Goal: Transaction & Acquisition: Purchase product/service

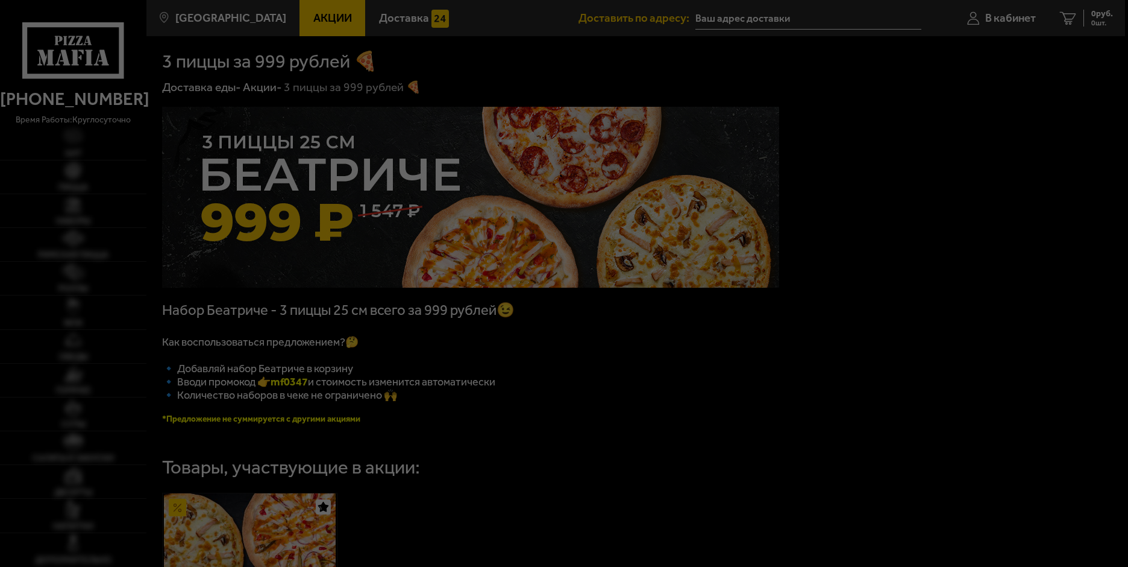
type input "[STREET_ADDRESS]"
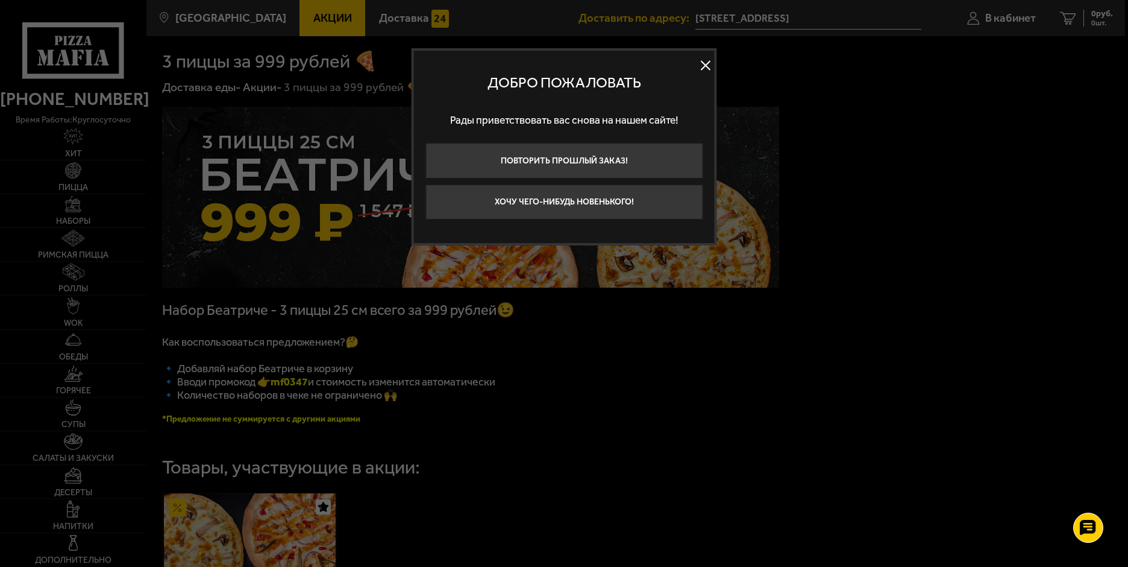
click at [705, 63] on button at bounding box center [706, 65] width 18 height 18
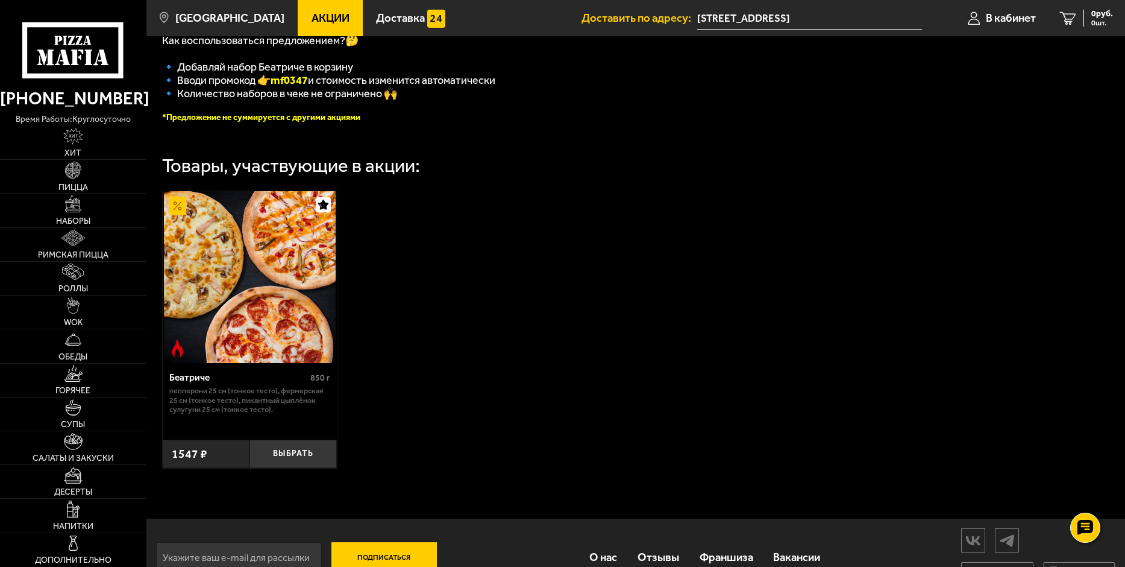
scroll to position [340, 0]
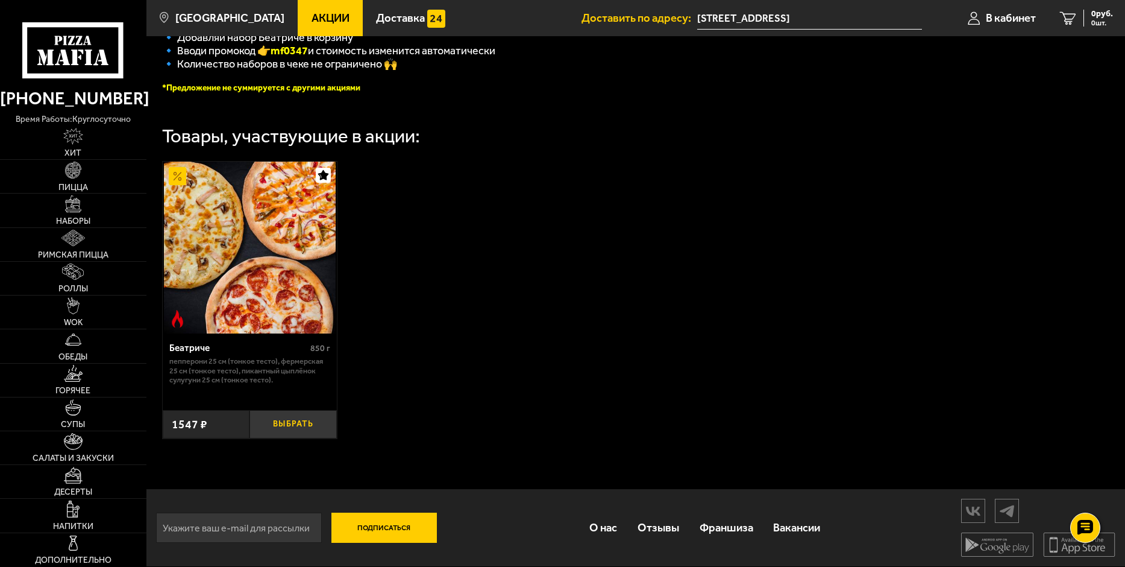
click at [312, 427] on button "Выбрать" at bounding box center [293, 424] width 87 height 29
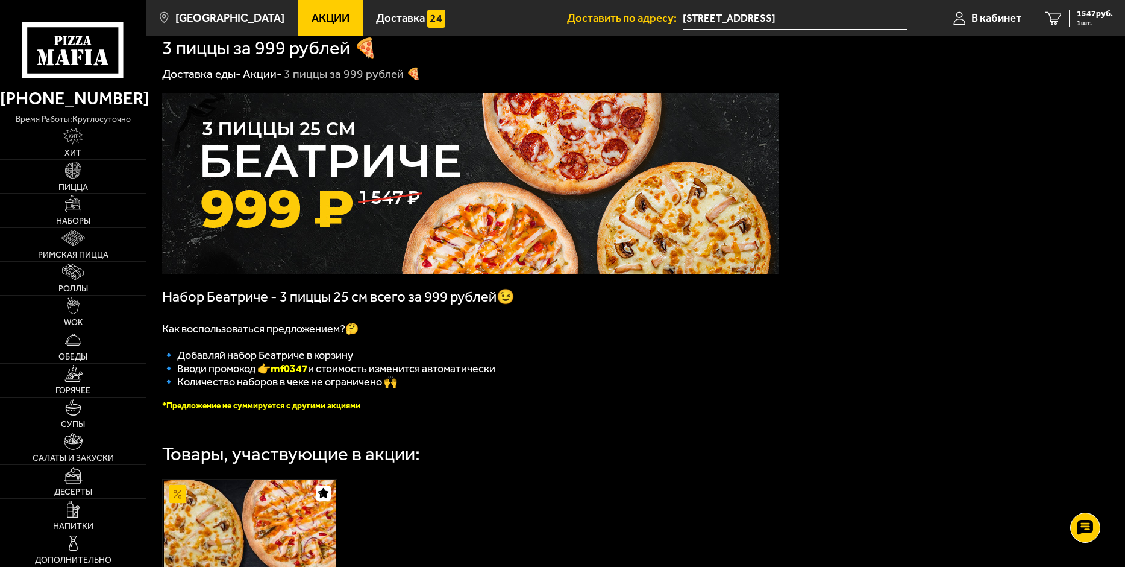
scroll to position [0, 0]
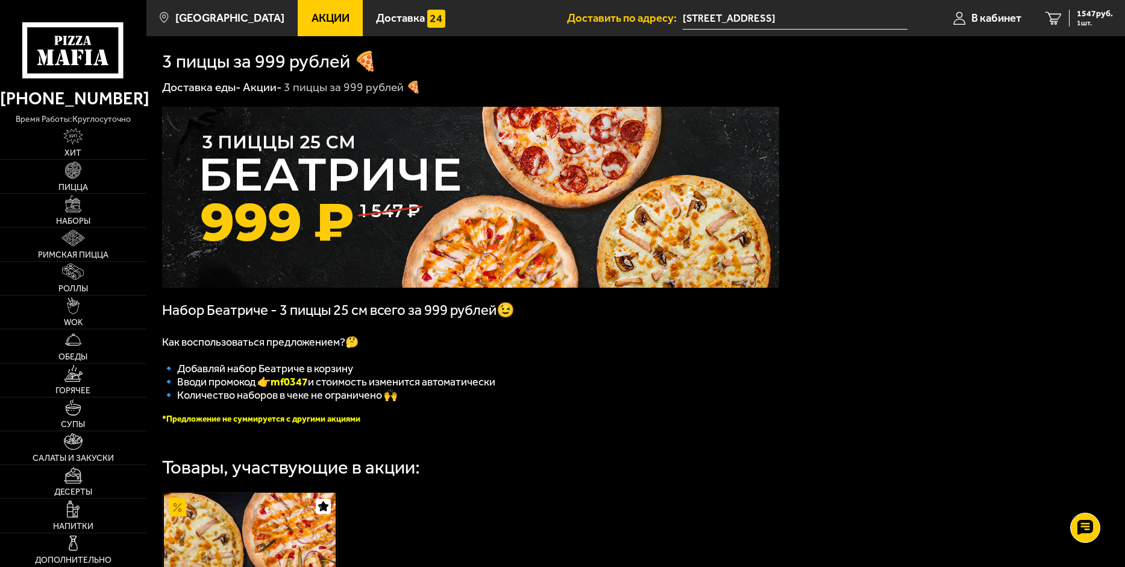
click at [254, 187] on img at bounding box center [470, 197] width 617 height 181
drag, startPoint x: 277, startPoint y: 389, endPoint x: 313, endPoint y: 388, distance: 35.6
click at [308, 388] on b "mf0347" at bounding box center [289, 381] width 37 height 13
copy b "mf0347"
click at [1075, 20] on div "1547 руб. 1 шт." at bounding box center [1091, 18] width 44 height 17
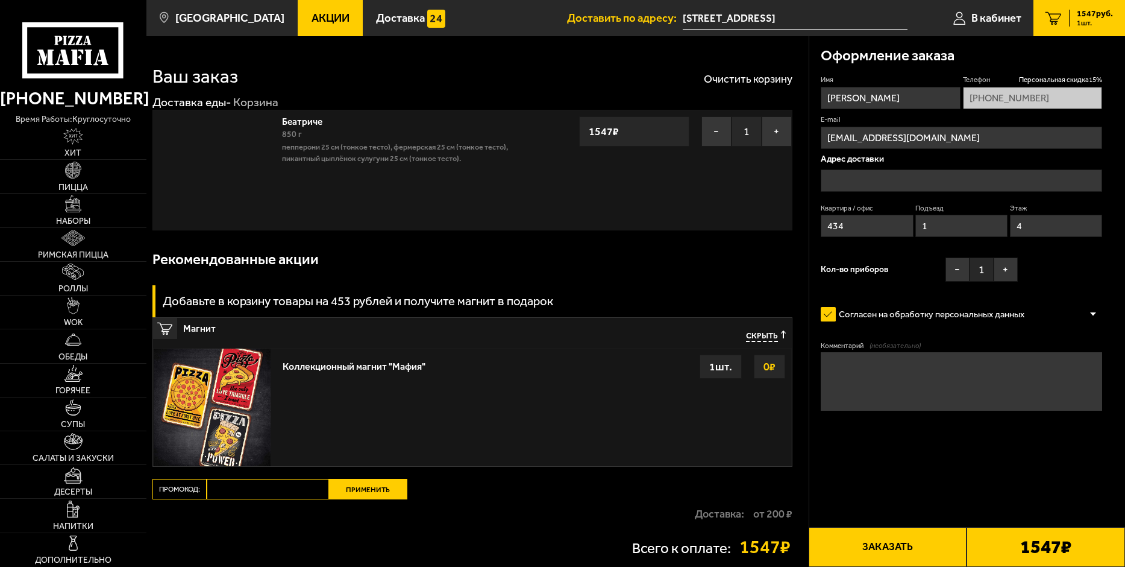
type input "[STREET_ADDRESS]"
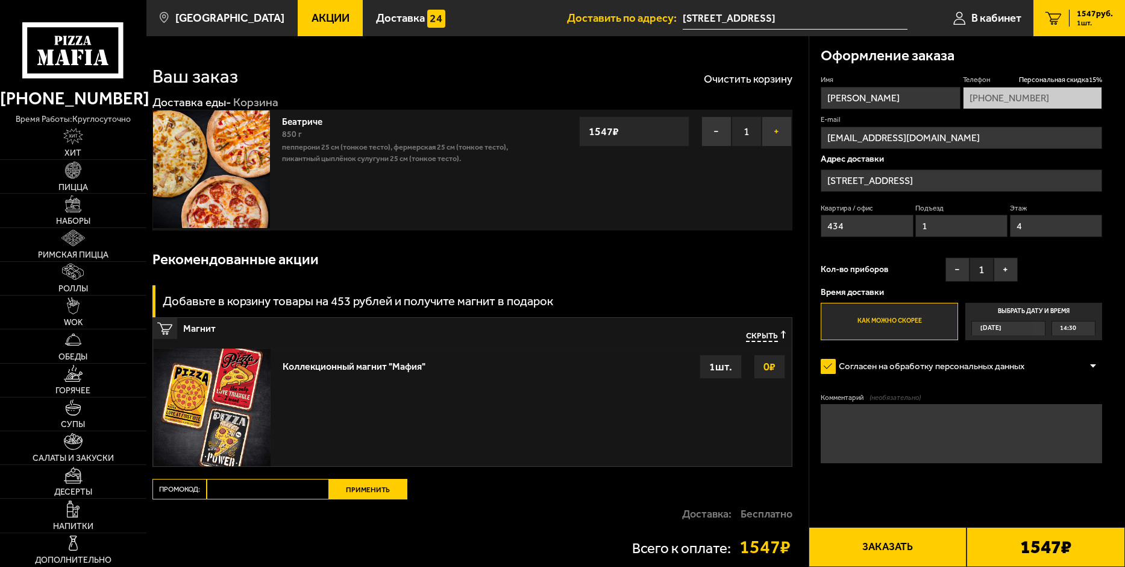
click at [777, 133] on button "+" at bounding box center [777, 131] width 30 height 30
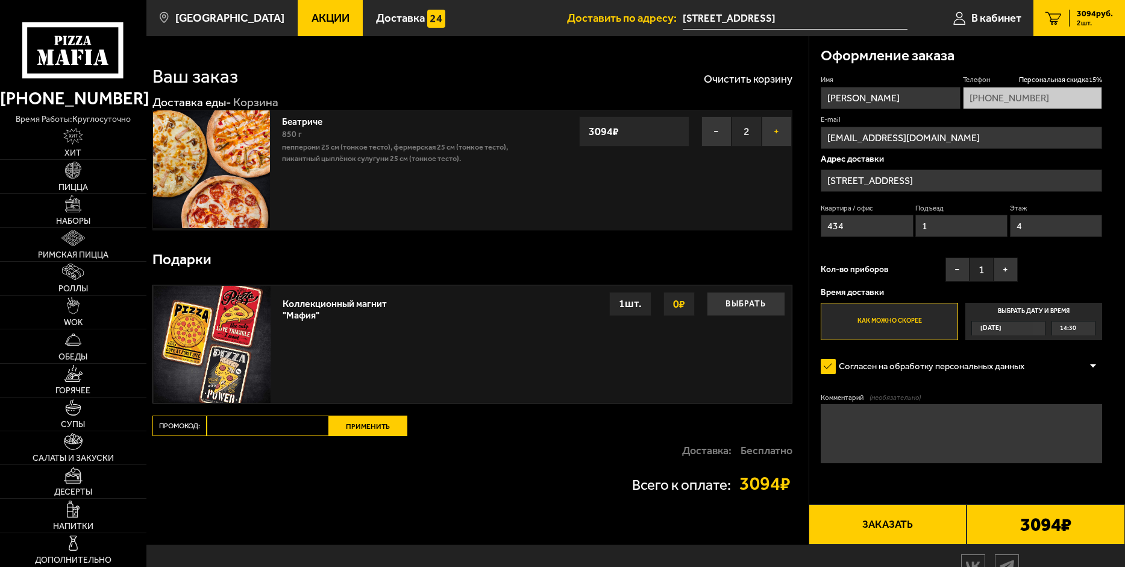
click at [777, 133] on button "+" at bounding box center [777, 131] width 30 height 30
click at [1027, 80] on span "Персональная скидка 15 %" at bounding box center [1060, 80] width 83 height 10
click at [1045, 80] on span "Персональная скидка 15 %" at bounding box center [1060, 80] width 83 height 10
click at [212, 147] on img at bounding box center [211, 168] width 117 height 117
click at [990, 21] on span "В кабинет" at bounding box center [997, 18] width 50 height 11
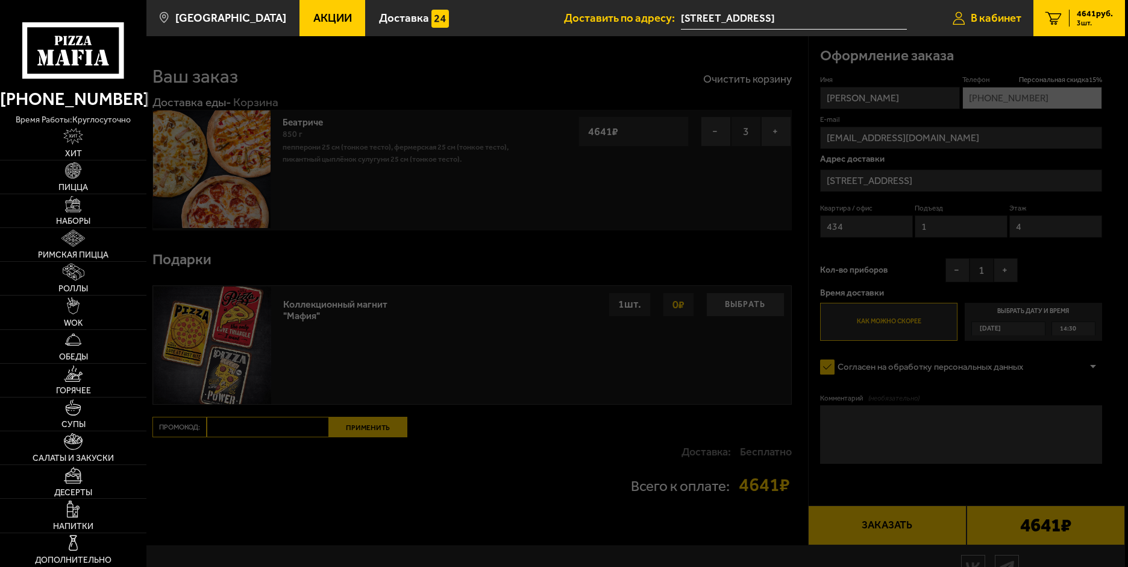
type input "[PHONE_NUMBER]"
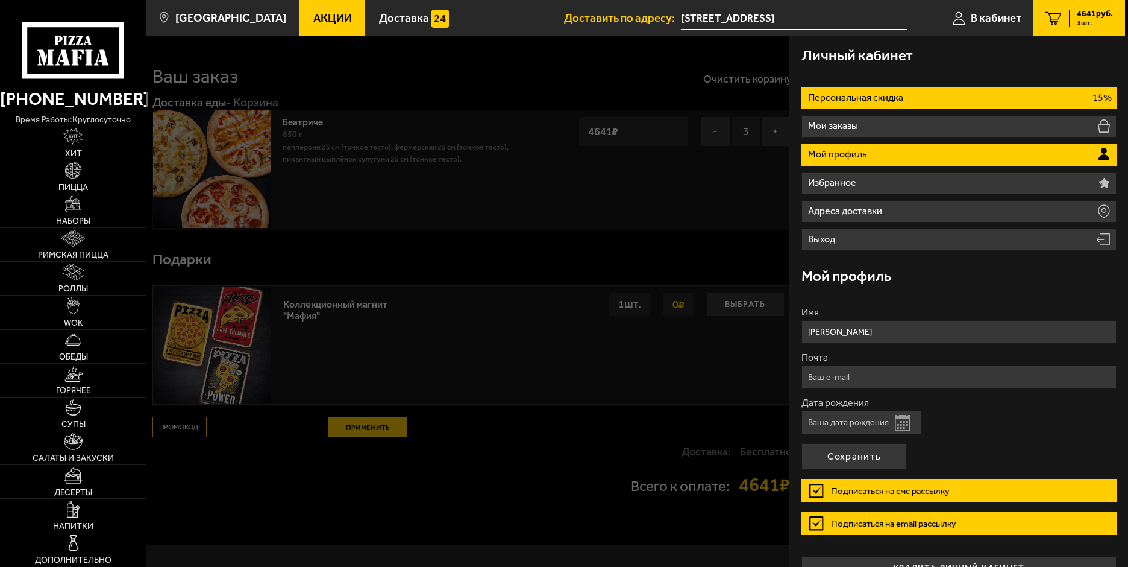
click at [823, 96] on p "Персональная скидка" at bounding box center [857, 98] width 98 height 10
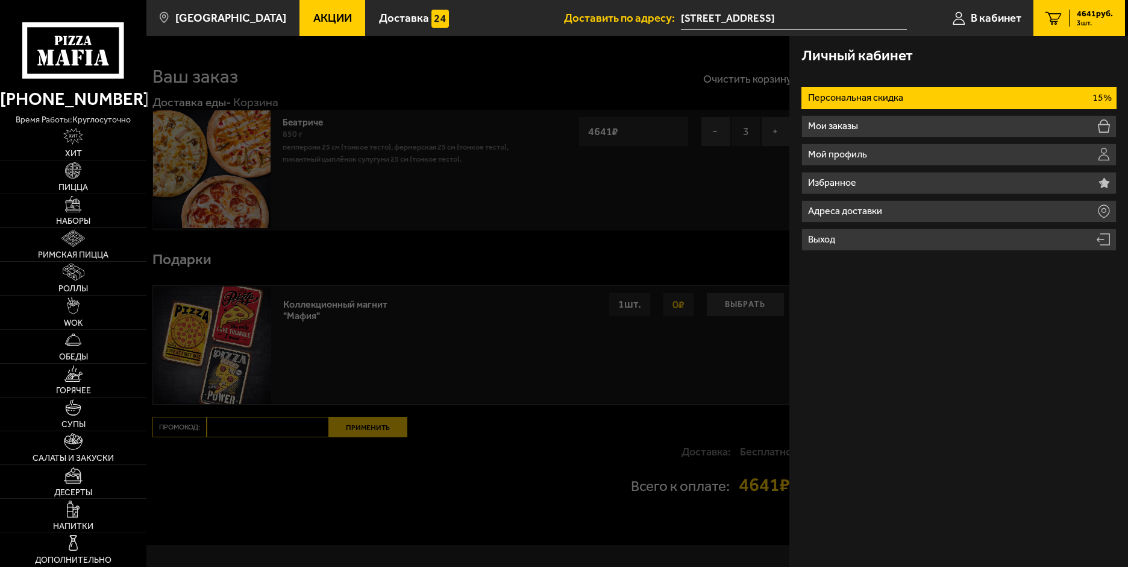
click at [823, 96] on p "Персональная скидка" at bounding box center [857, 98] width 98 height 10
click at [509, 222] on div at bounding box center [710, 319] width 1128 height 567
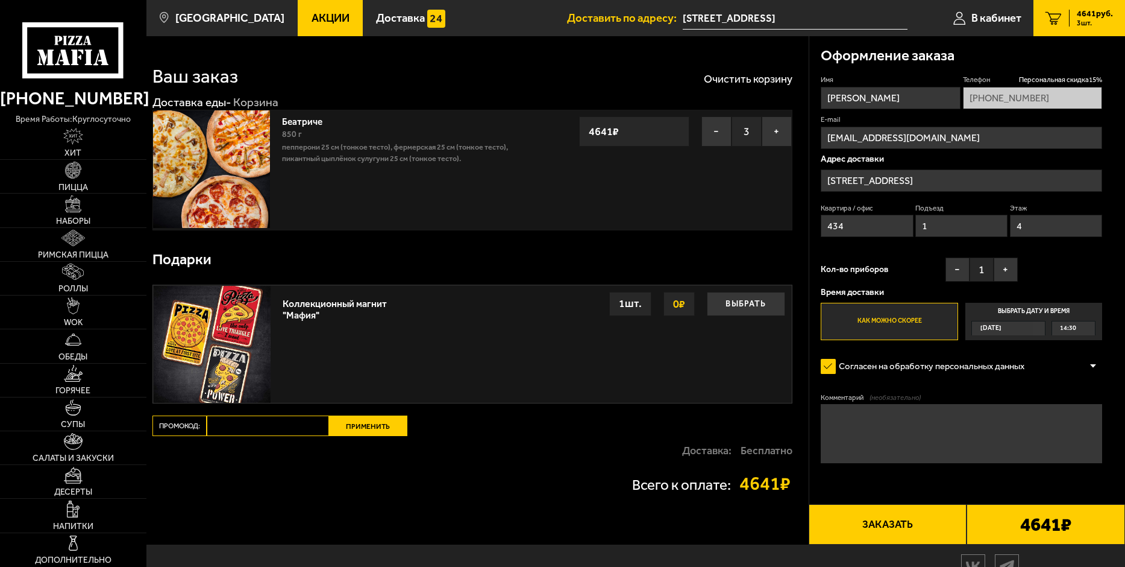
click at [312, 19] on span "Акции" at bounding box center [331, 18] width 38 height 11
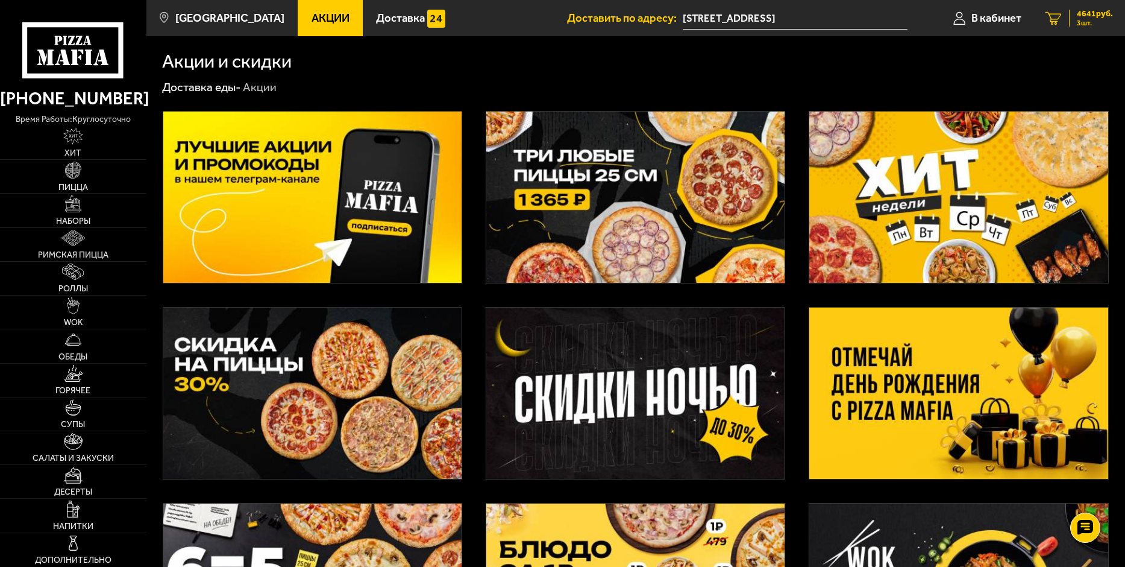
click at [1060, 22] on icon "3" at bounding box center [1054, 17] width 16 height 13
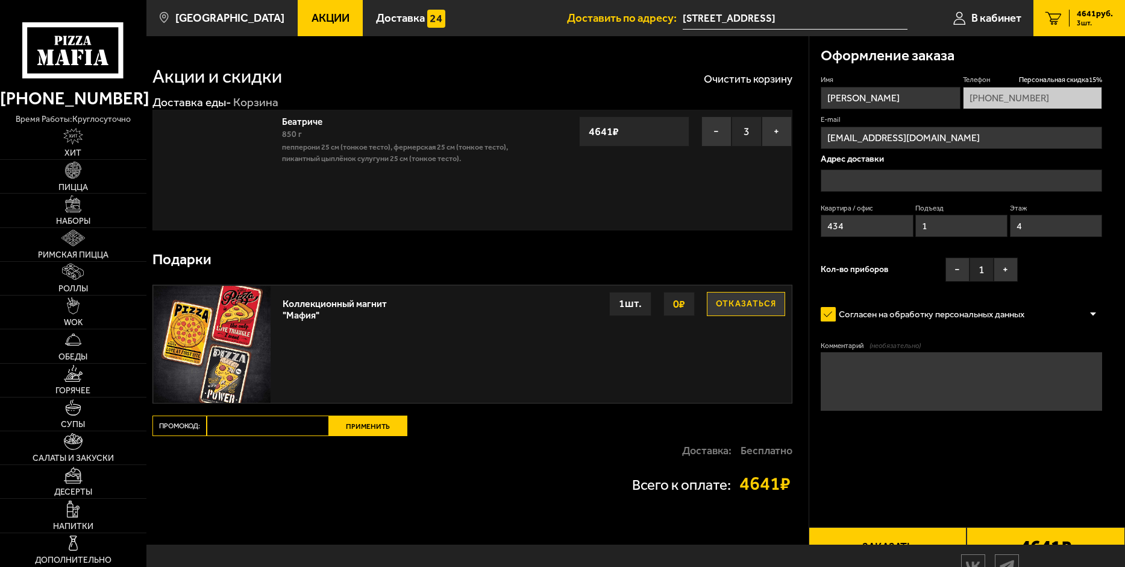
type input "[STREET_ADDRESS]"
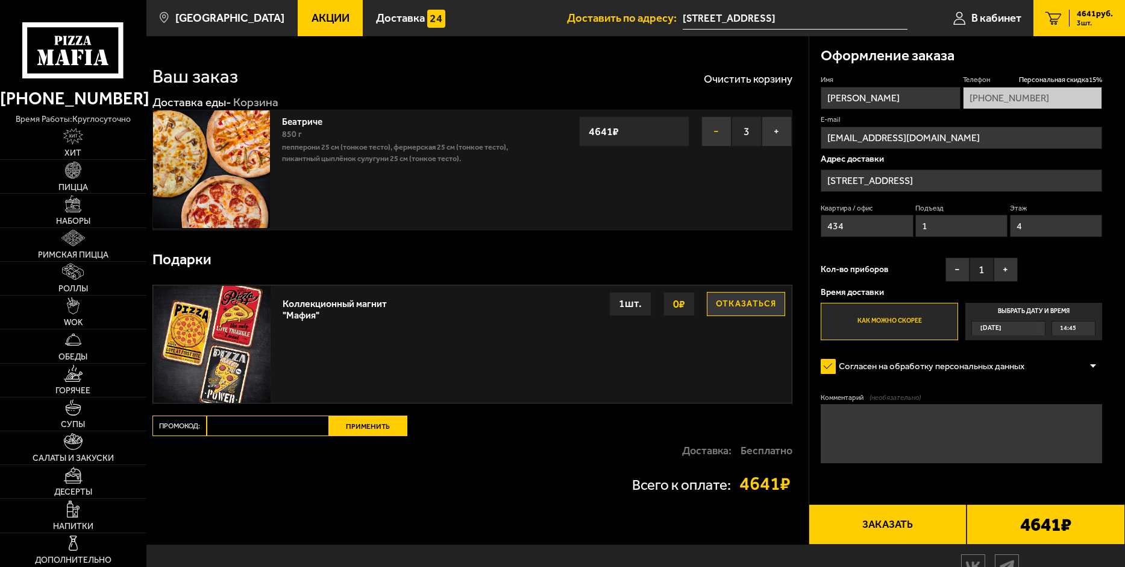
click at [720, 130] on button "−" at bounding box center [717, 131] width 30 height 30
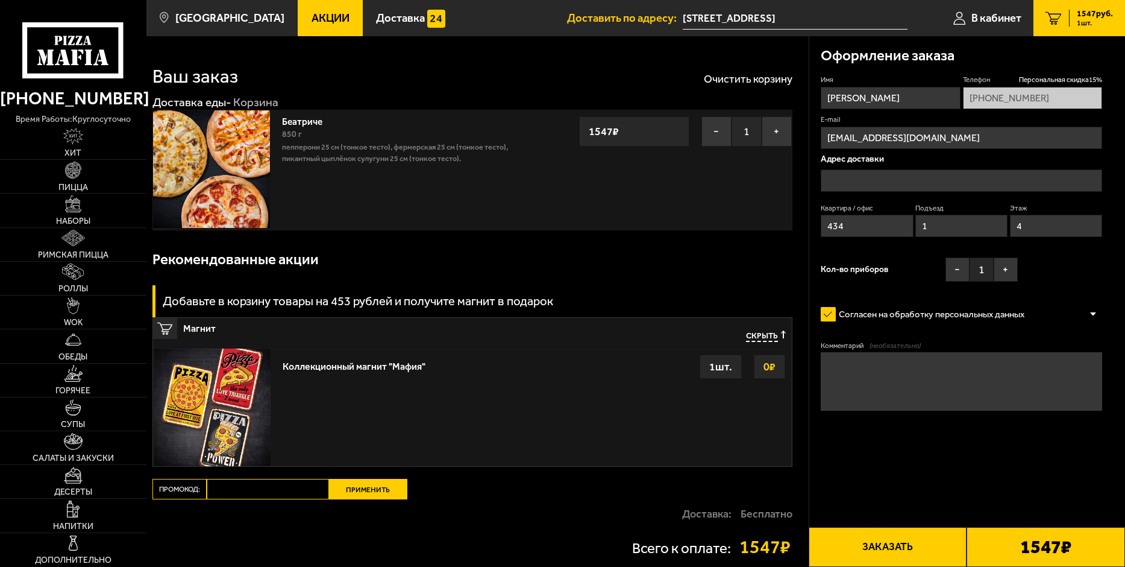
type input "[STREET_ADDRESS]"
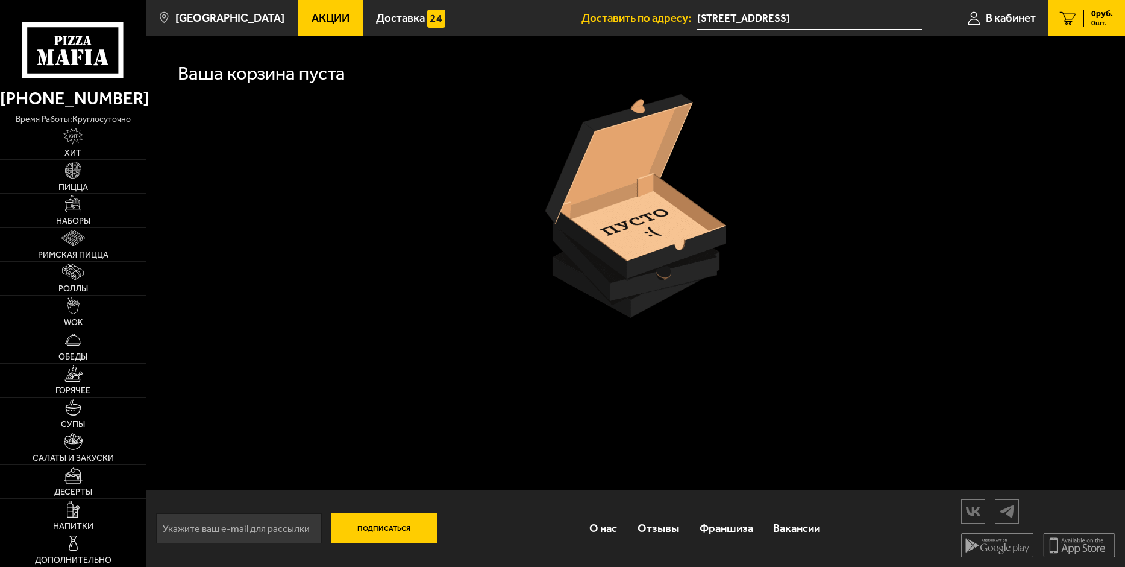
click at [720, 130] on img at bounding box center [636, 206] width 181 height 224
click at [84, 209] on link "Наборы" at bounding box center [73, 210] width 146 height 33
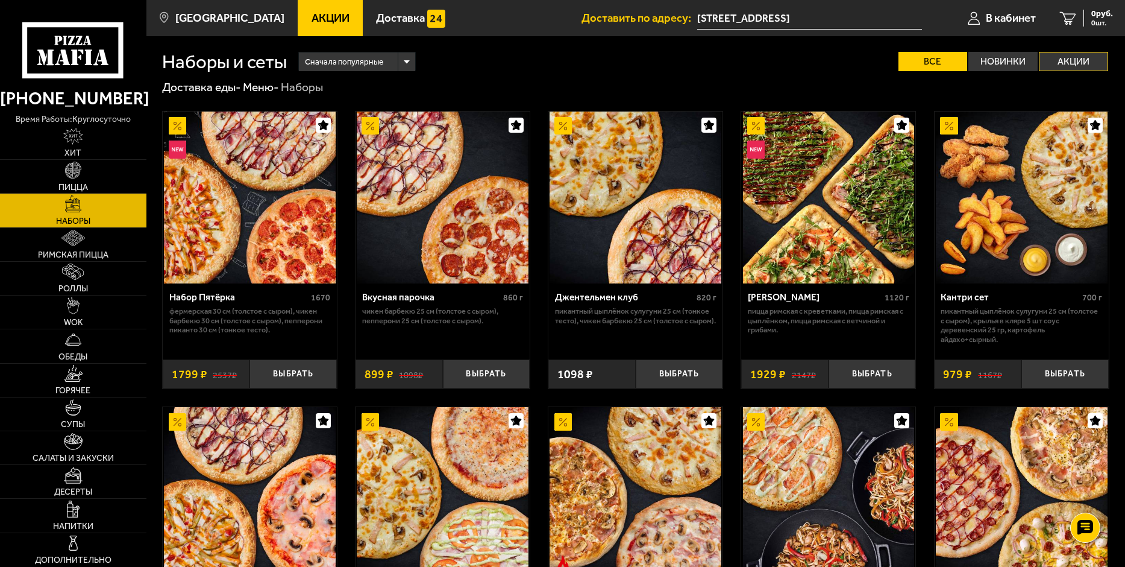
click at [1059, 63] on label "Акции" at bounding box center [1073, 61] width 69 height 19
click at [0, 0] on input "Акции" at bounding box center [0, 0] width 0 height 0
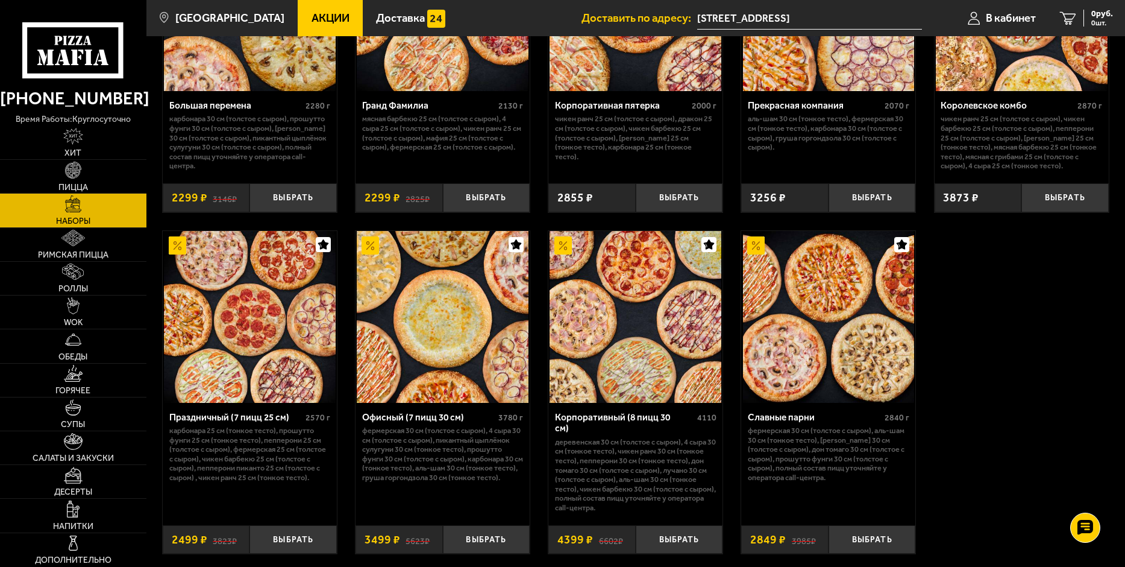
scroll to position [1688, 0]
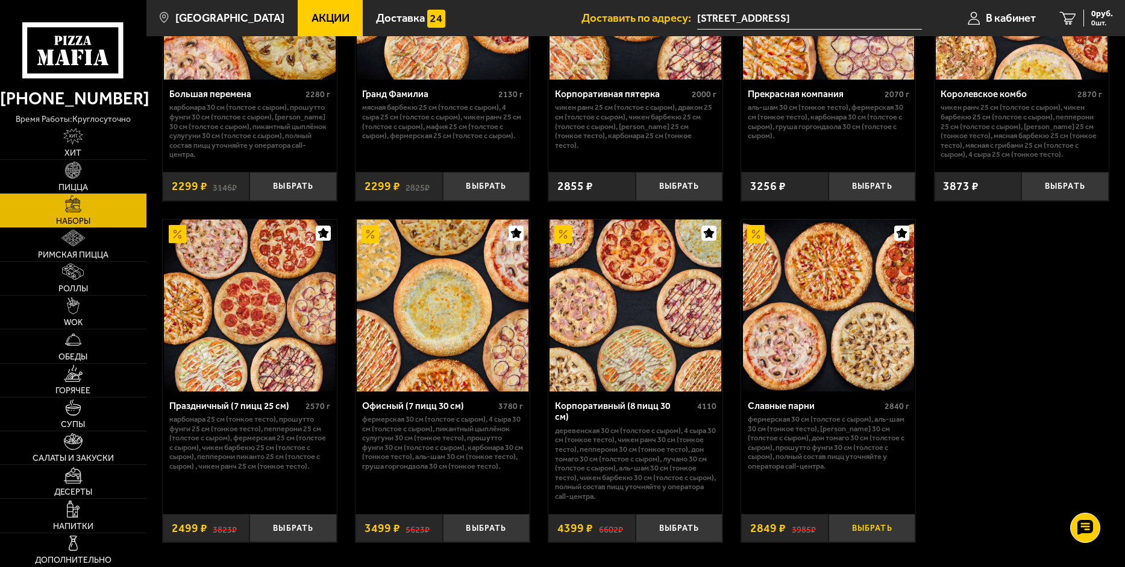
click at [889, 535] on button "Выбрать" at bounding box center [872, 528] width 87 height 29
click at [1065, 23] on link "1 2849 руб. 1 шт." at bounding box center [1080, 18] width 92 height 36
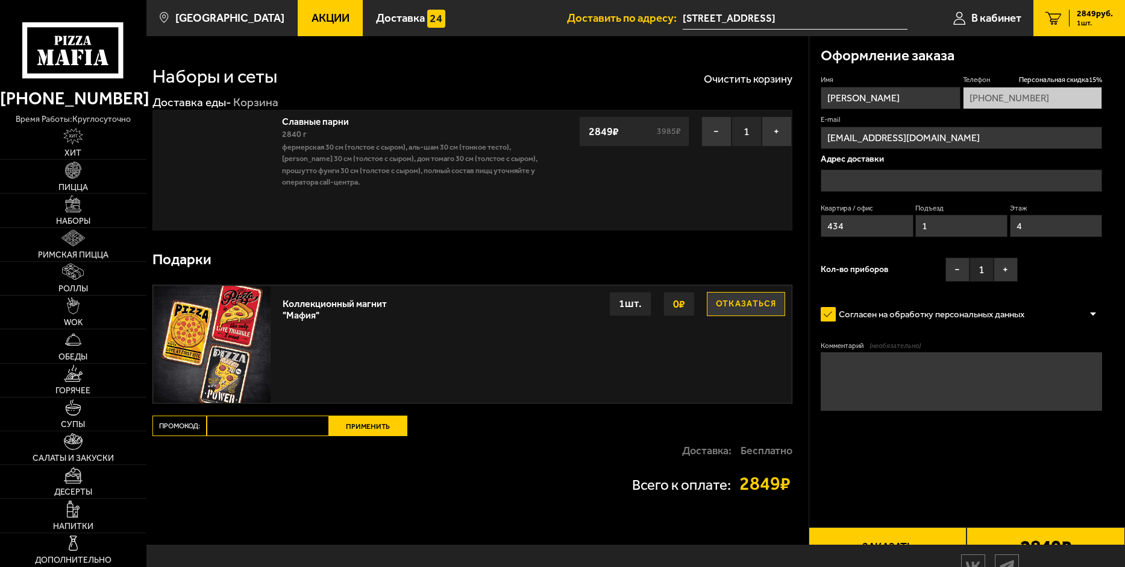
type input "[STREET_ADDRESS]"
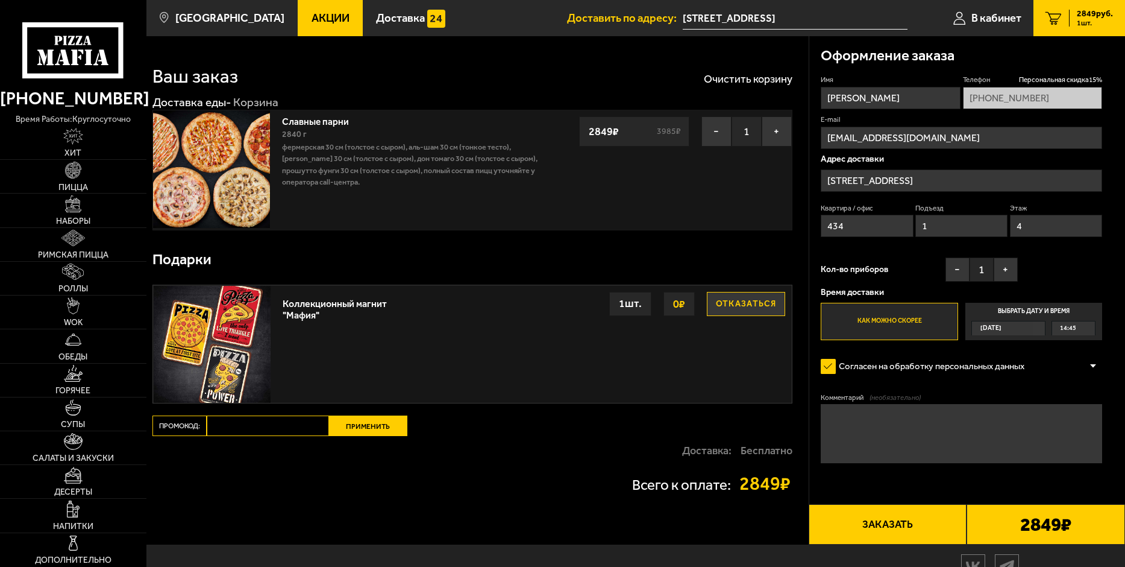
click at [891, 524] on button "Заказать" at bounding box center [888, 524] width 159 height 40
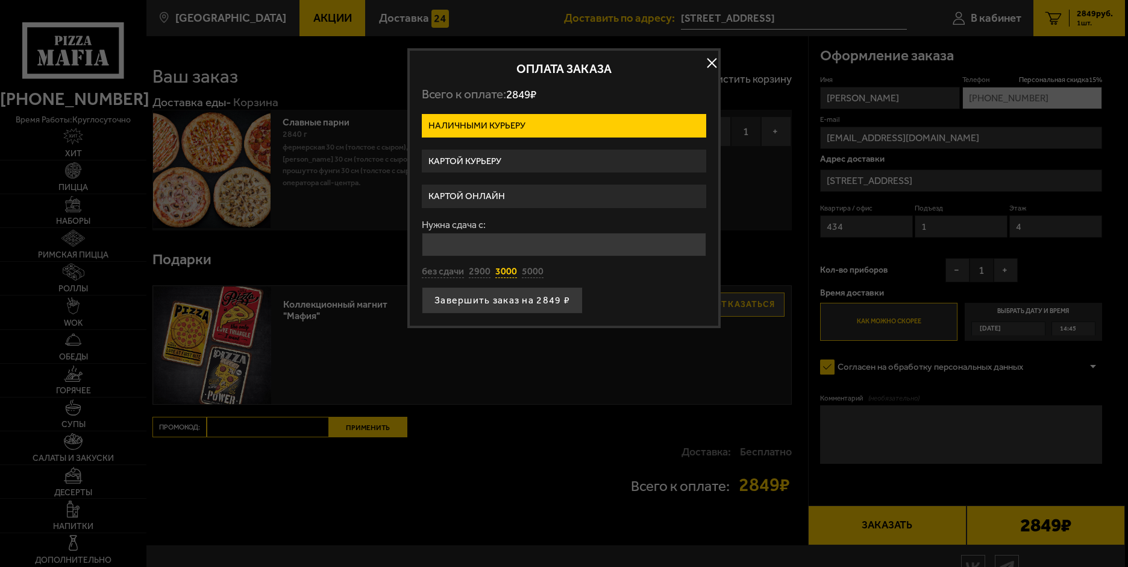
click at [508, 272] on button "3000" at bounding box center [507, 271] width 22 height 13
type input "3000"
click at [505, 302] on button "Завершить заказ на 2849 ₽" at bounding box center [502, 300] width 161 height 27
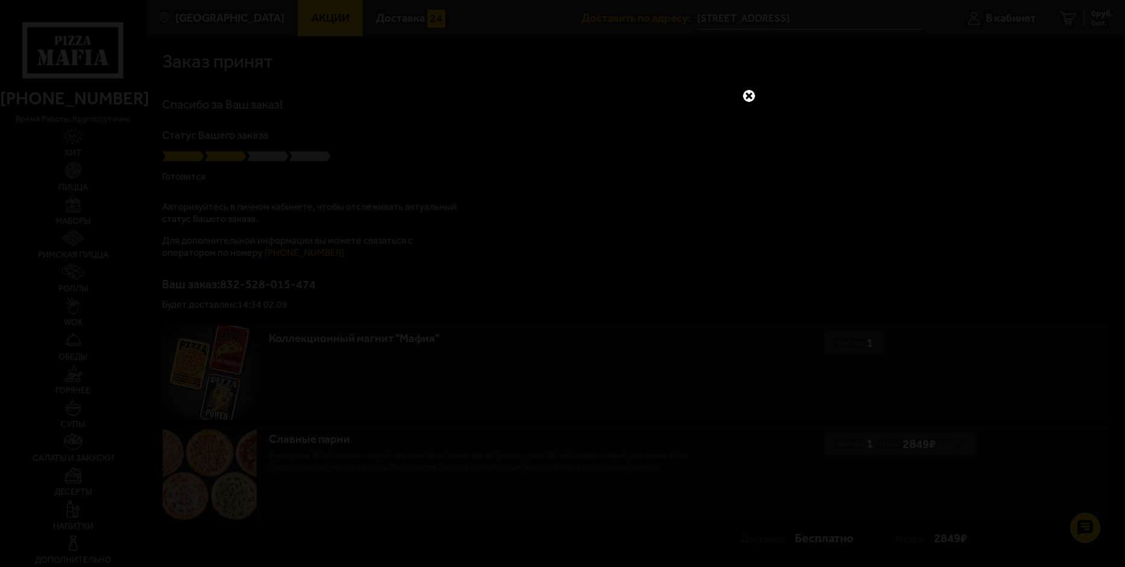
click at [747, 97] on link at bounding box center [749, 96] width 16 height 16
